Goal: Transaction & Acquisition: Purchase product/service

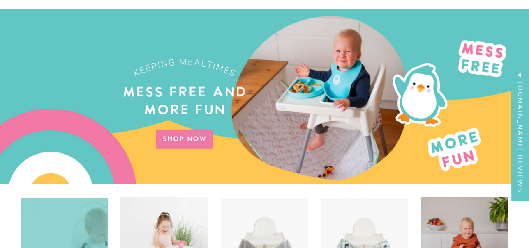
scroll to position [246, 0]
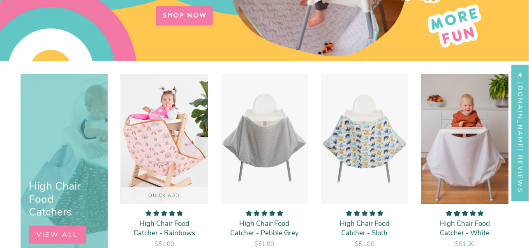
drag, startPoint x: 517, startPoint y: 192, endPoint x: 184, endPoint y: 120, distance: 340.1
click at [184, 120] on img "High Chair Food Catcher - Rainbows" at bounding box center [164, 139] width 88 height 131
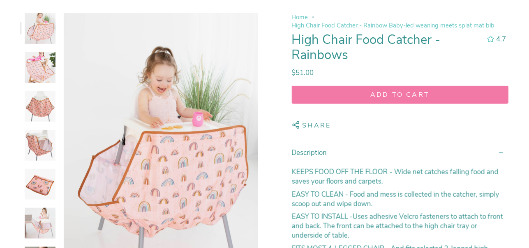
scroll to position [164, 0]
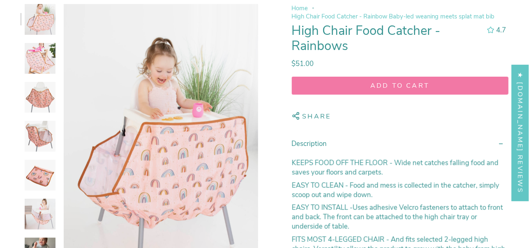
select select "pictures-first"
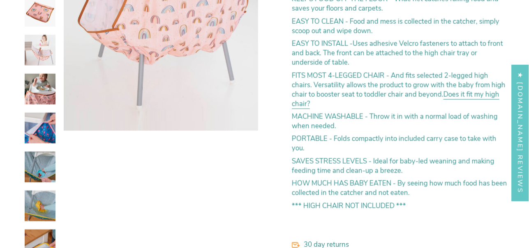
scroll to position [369, 0]
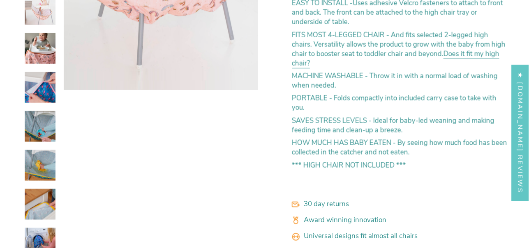
click at [36, 162] on img at bounding box center [40, 165] width 31 height 31
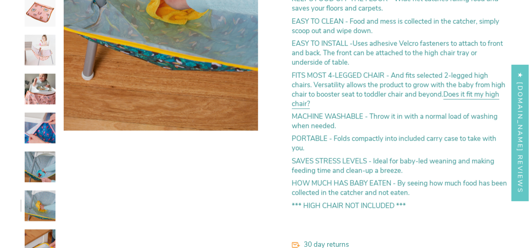
scroll to position [205, 0]
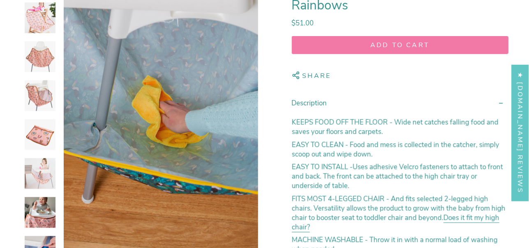
click at [48, 175] on img at bounding box center [40, 174] width 31 height 31
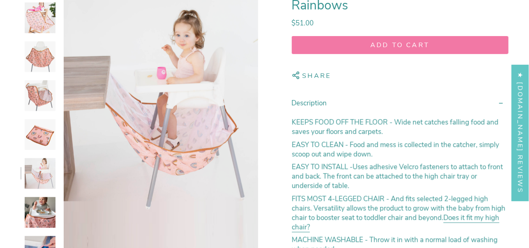
click at [39, 104] on img at bounding box center [40, 96] width 31 height 31
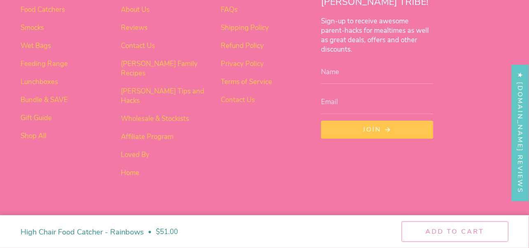
scroll to position [2929, 0]
